Goal: Information Seeking & Learning: Compare options

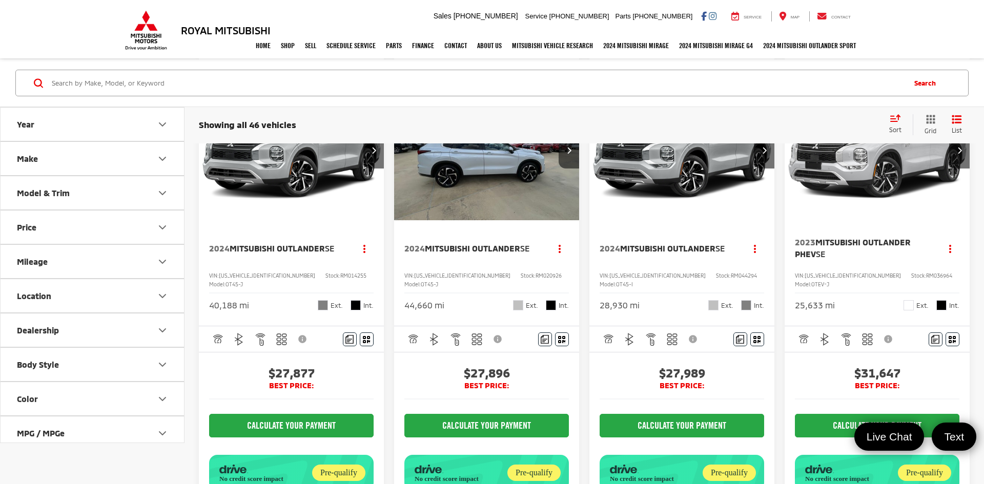
click at [473, 197] on img "2024 Mitsubishi Outlander SE 0" at bounding box center [487, 151] width 187 height 140
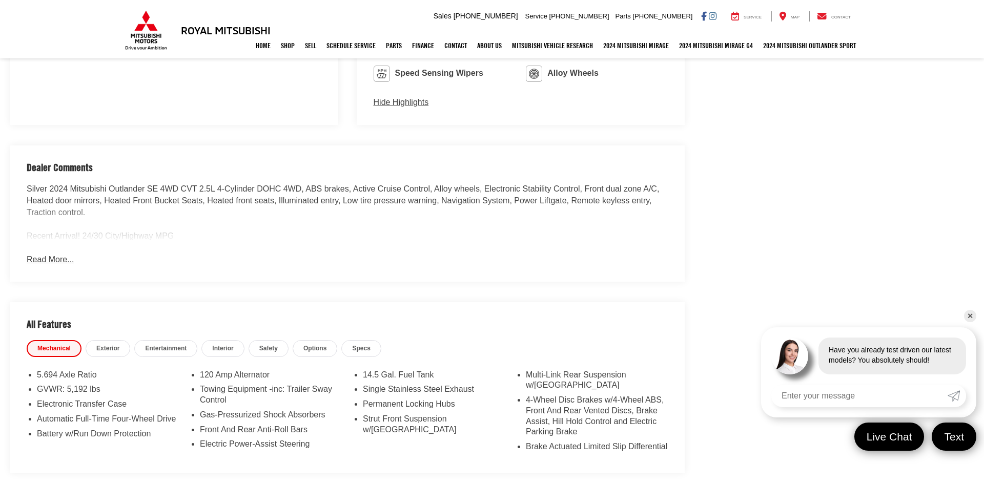
scroll to position [865, 0]
click at [211, 348] on link "Interior" at bounding box center [222, 347] width 43 height 17
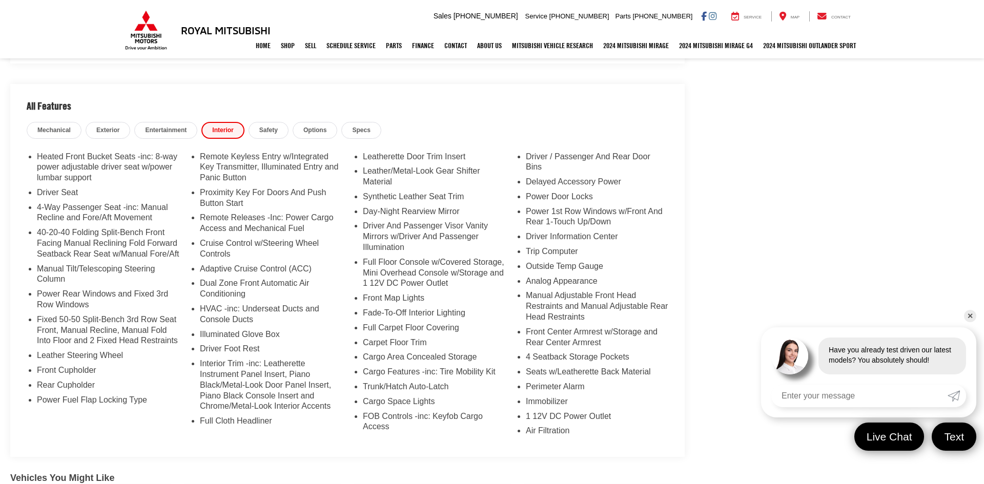
scroll to position [1090, 0]
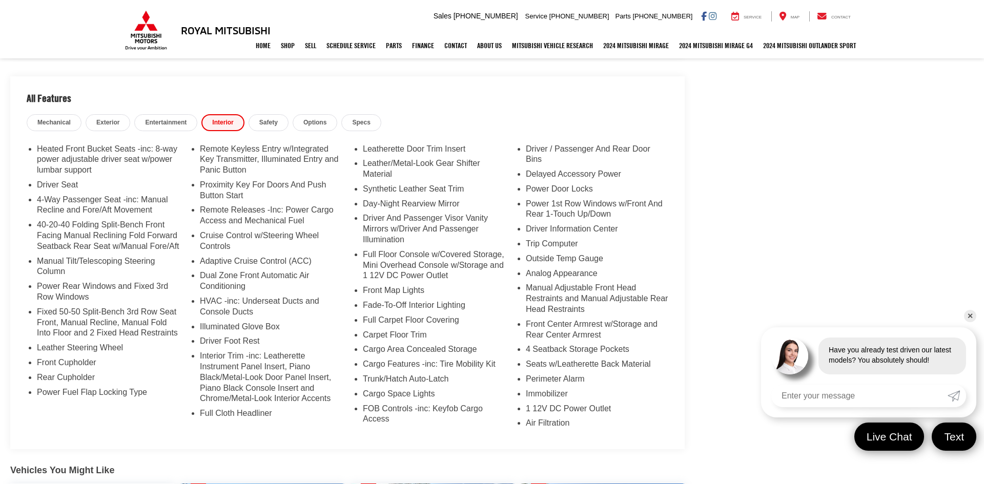
click at [363, 118] on span "Specs" at bounding box center [361, 122] width 18 height 9
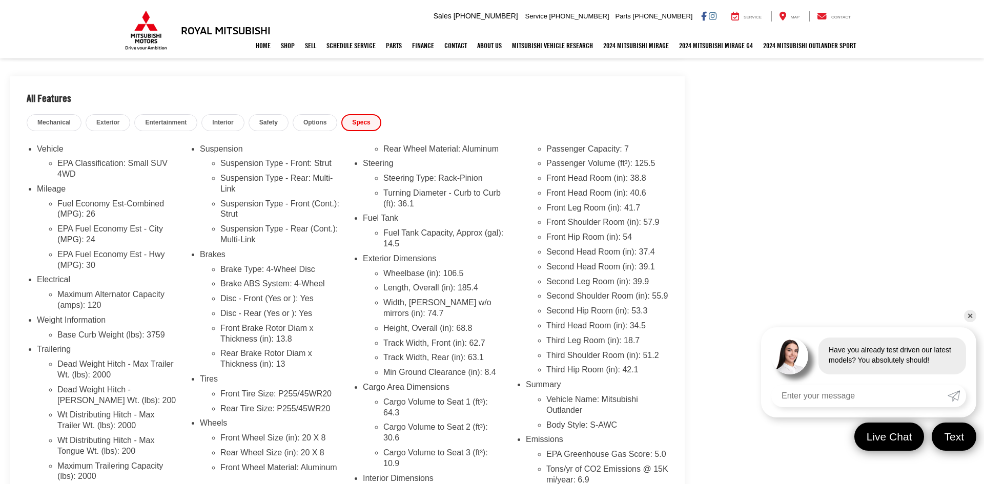
click at [331, 124] on link "Options" at bounding box center [315, 122] width 45 height 17
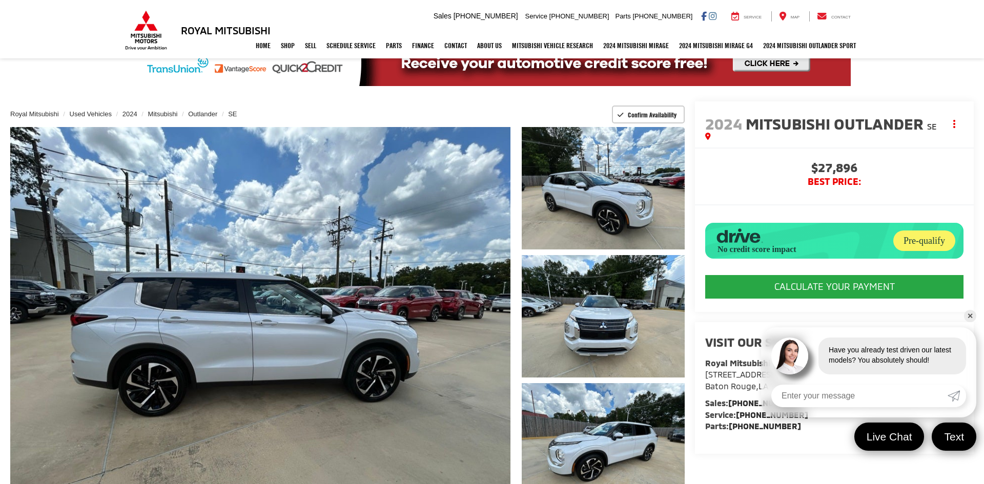
scroll to position [0, 0]
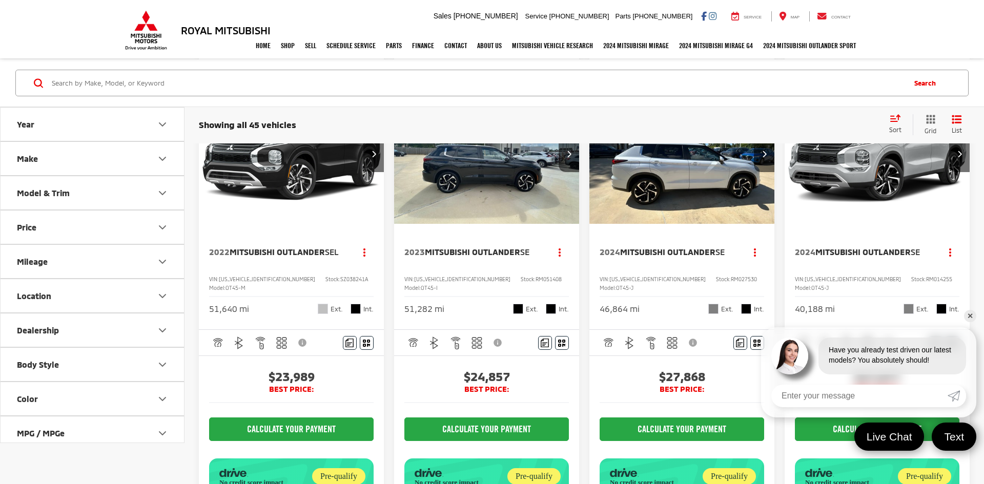
scroll to position [530, 0]
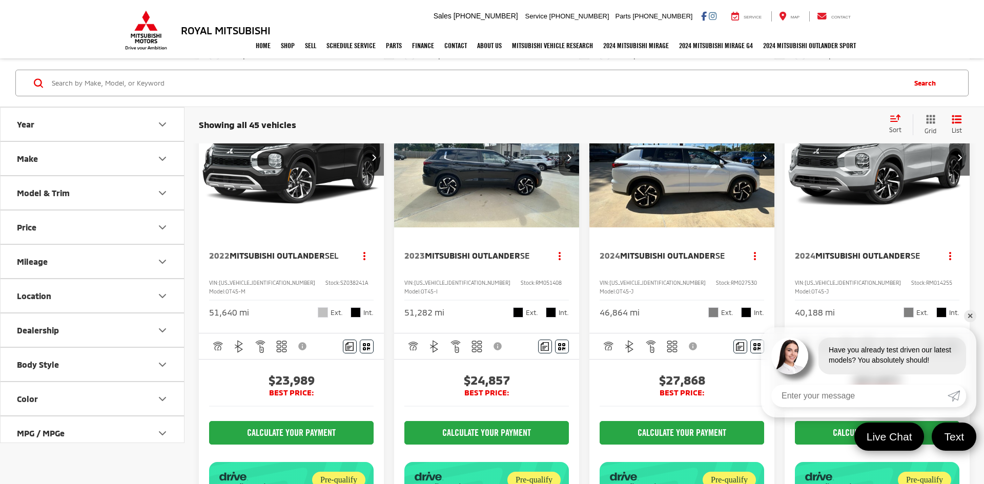
click at [969, 315] on link "✕" at bounding box center [970, 316] width 12 height 12
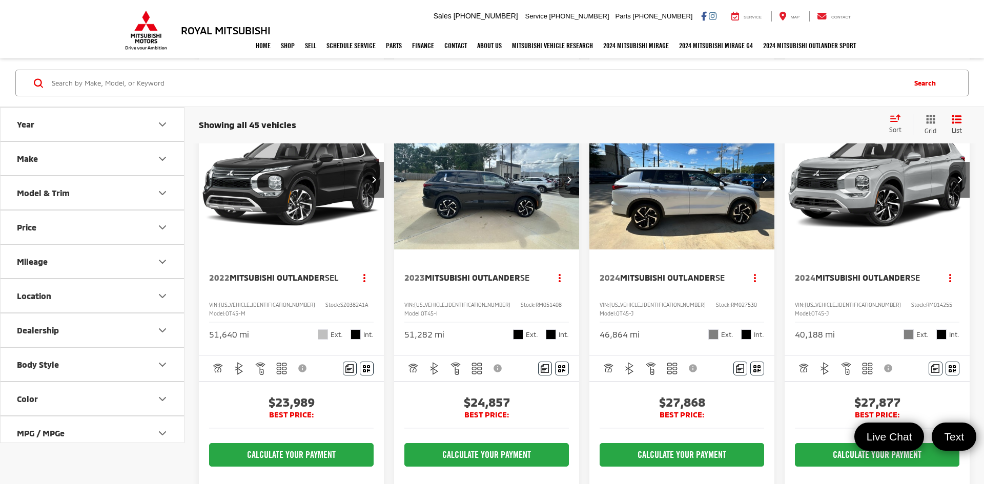
scroll to position [507, 0]
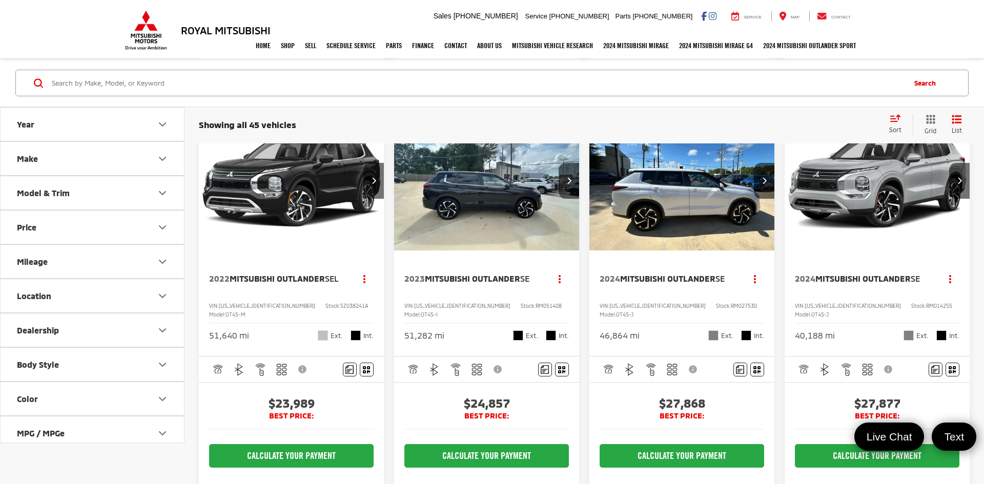
click at [466, 251] on img "2023 Mitsubishi Outlander SE 0" at bounding box center [487, 181] width 187 height 140
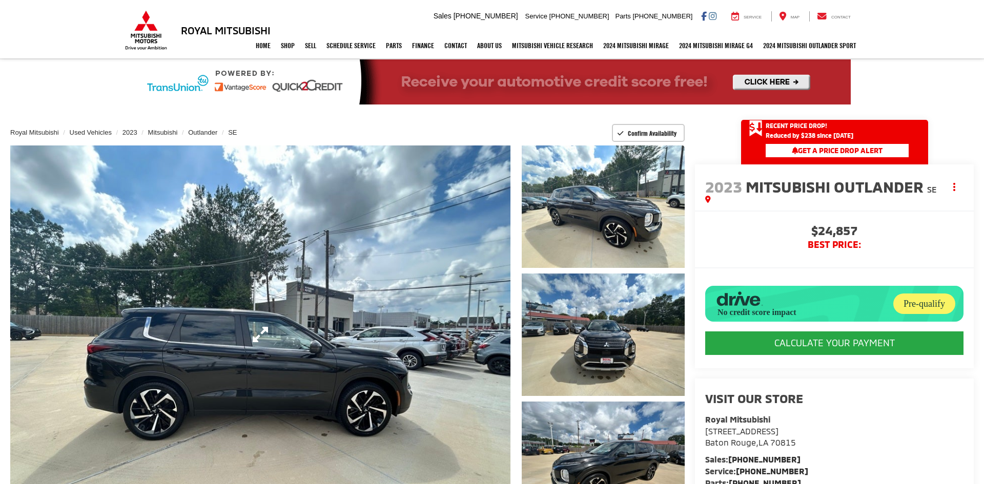
click at [463, 257] on link "Expand Photo 0" at bounding box center [260, 335] width 500 height 378
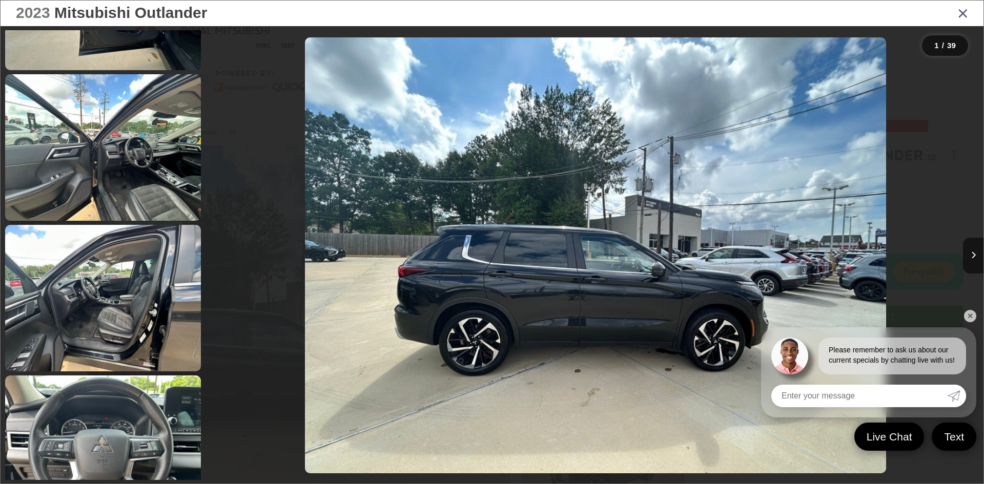
click at [152, 285] on link at bounding box center [103, 298] width 196 height 147
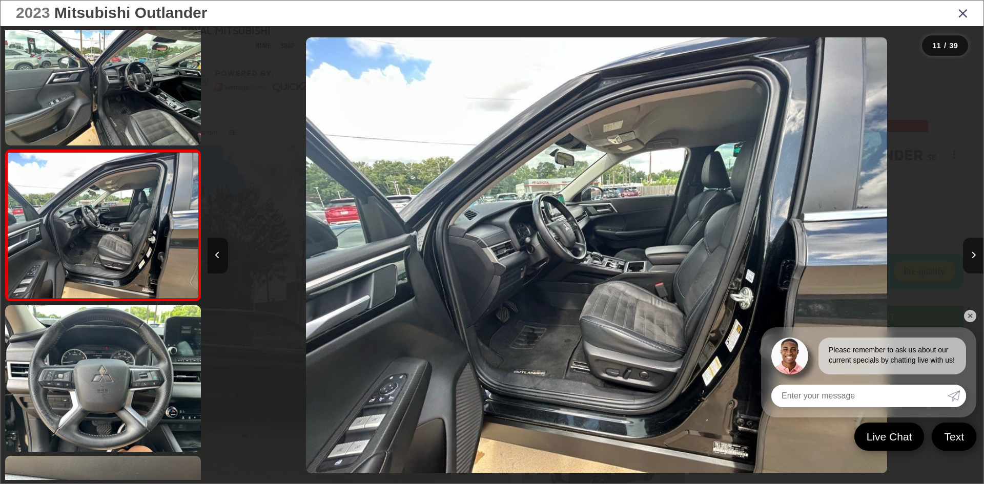
scroll to position [0, 7761]
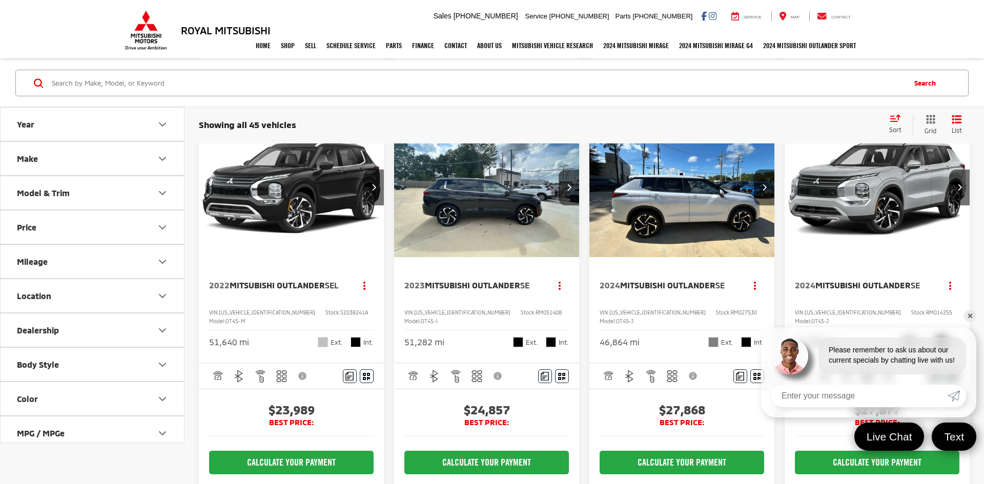
scroll to position [476, 0]
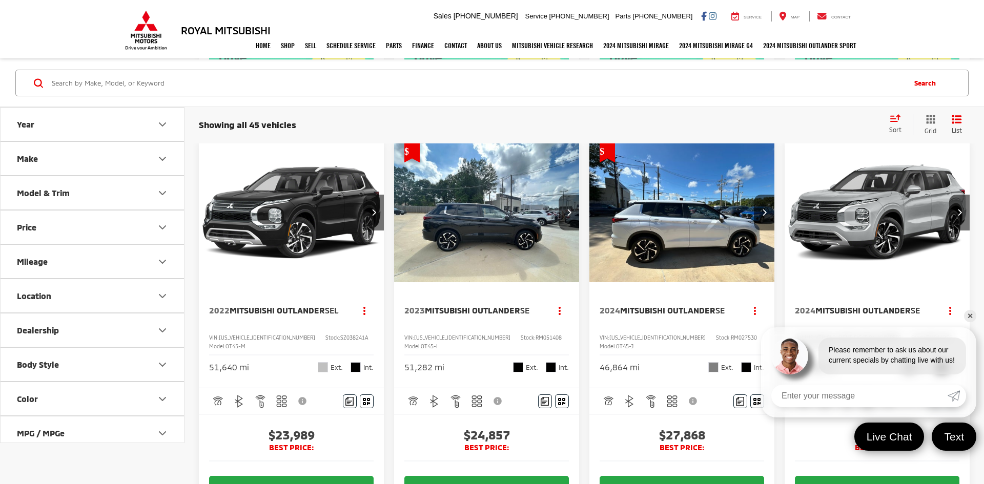
click at [265, 281] on img "2022 Mitsubishi Outlander SEL 0" at bounding box center [291, 213] width 187 height 140
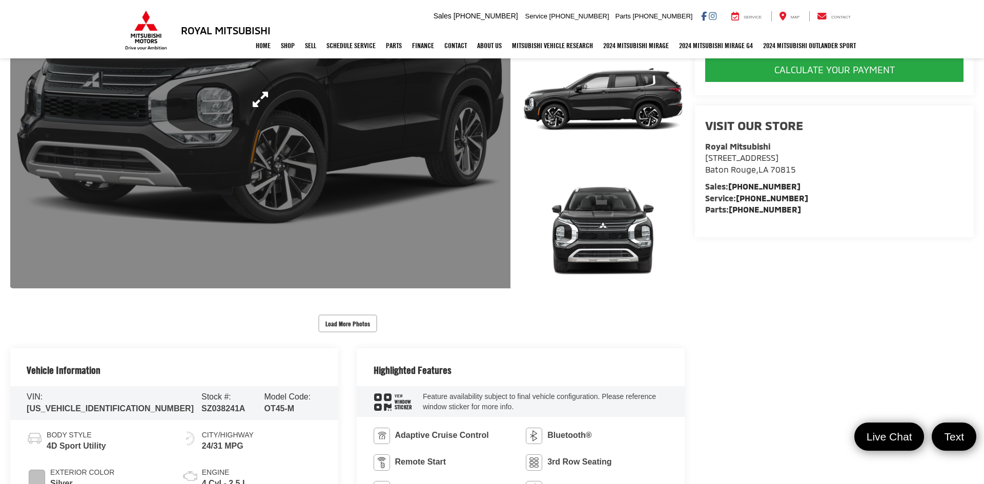
scroll to position [232, 0]
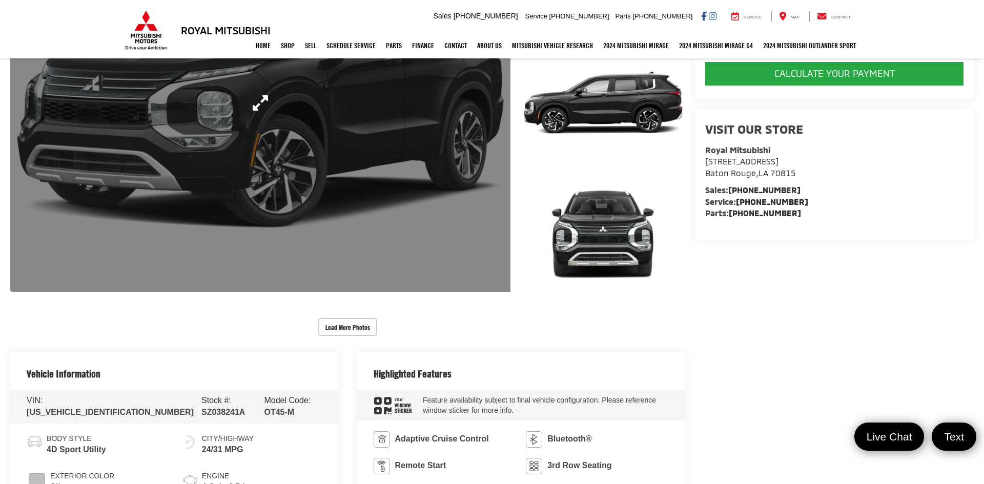
click at [337, 223] on link "Expand Photo 0" at bounding box center [260, 103] width 500 height 378
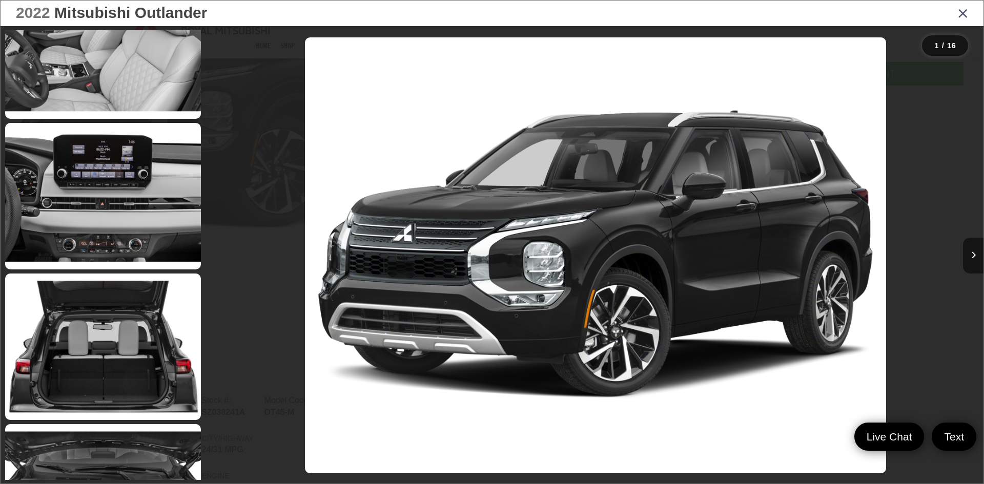
scroll to position [1266, 0]
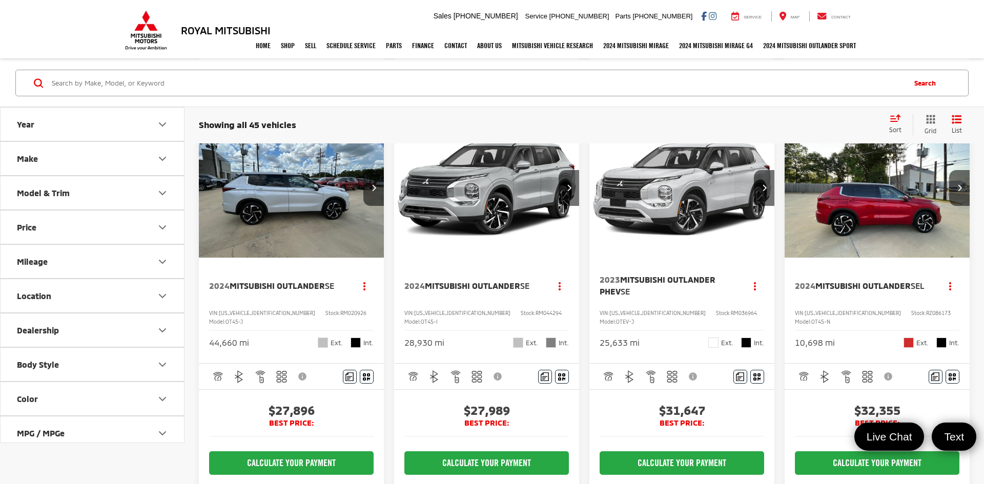
scroll to position [973, 0]
